Goal: Book appointment/travel/reservation

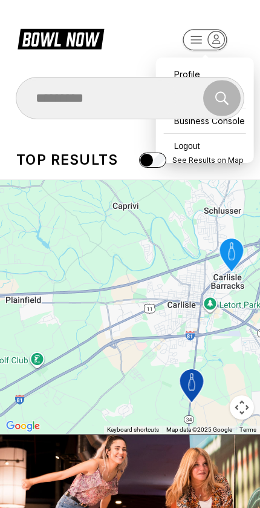
click at [209, 39] on icon "button" at bounding box center [216, 39] width 16 height 16
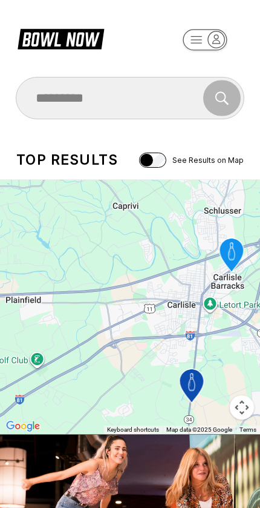
click at [54, 28] on icon at bounding box center [61, 40] width 98 height 27
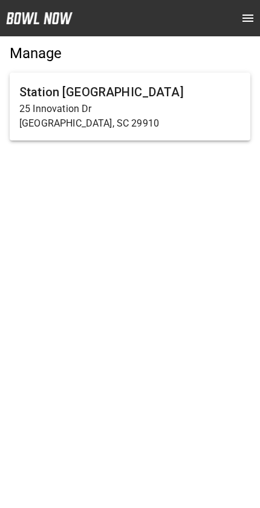
click at [122, 100] on h6 "Station [GEOGRAPHIC_DATA]" at bounding box center [129, 91] width 221 height 19
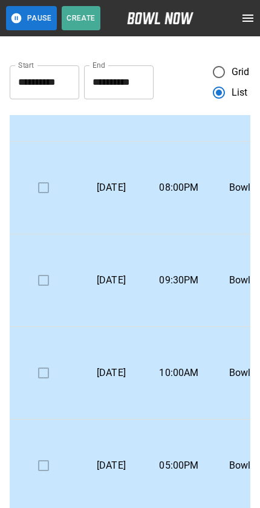
scroll to position [261, 0]
